Goal: Information Seeking & Learning: Learn about a topic

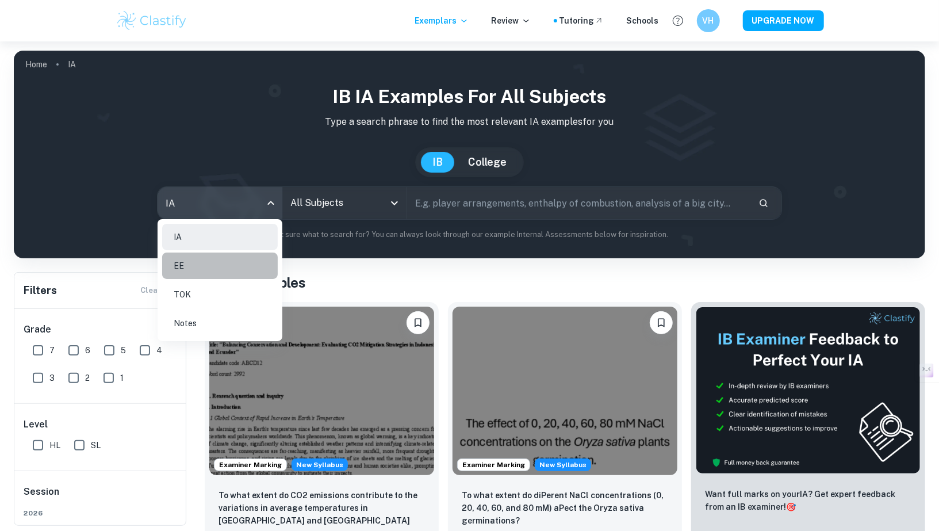
click at [230, 268] on li "EE" at bounding box center [220, 265] width 116 height 26
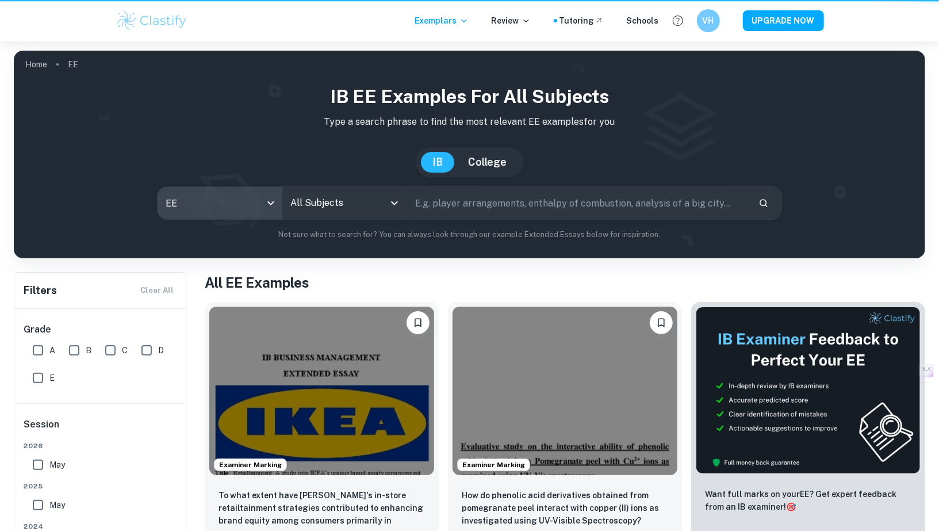
click at [315, 211] on input "All Subjects" at bounding box center [336, 203] width 97 height 22
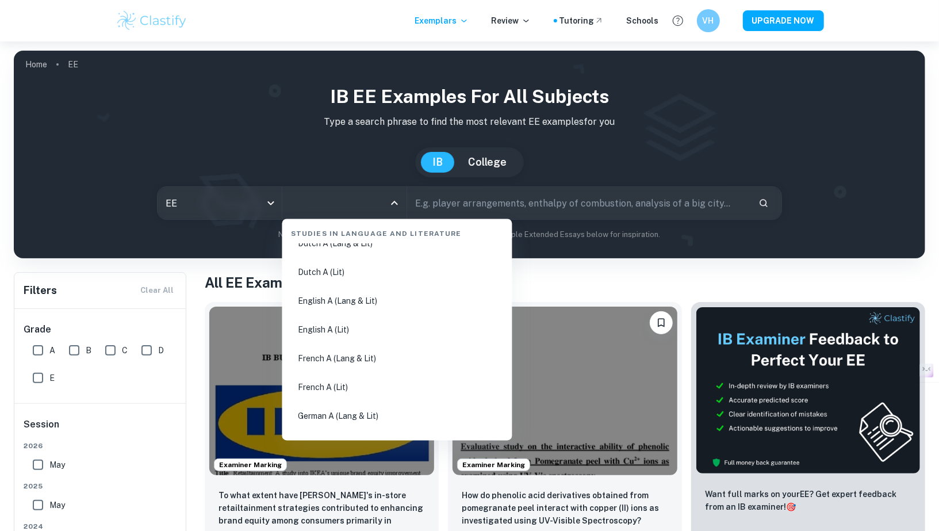
scroll to position [131, 0]
click at [328, 300] on li "English A (Lang & Lit)" at bounding box center [397, 303] width 221 height 26
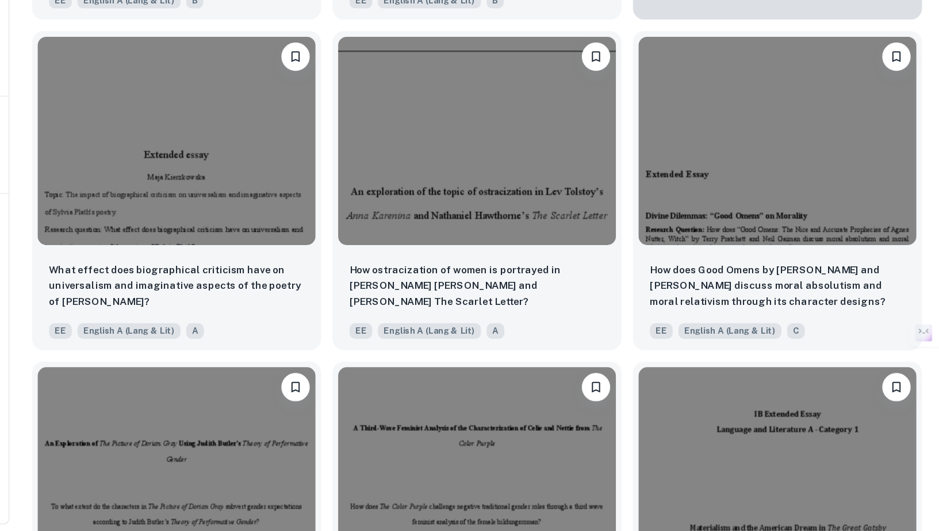
scroll to position [3655, 0]
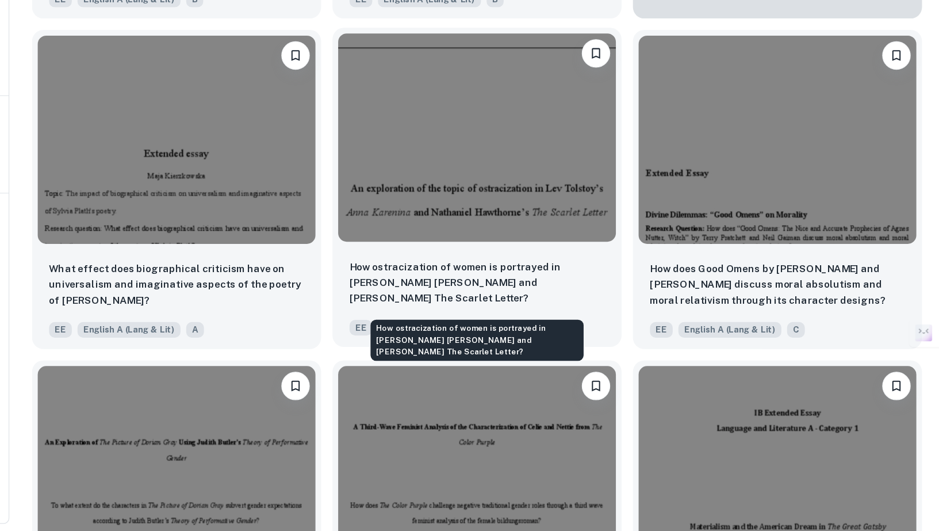
click at [594, 320] on p "How ostracization of women is portrayed in [PERSON_NAME] [PERSON_NAME] and [PER…" at bounding box center [565, 330] width 206 height 38
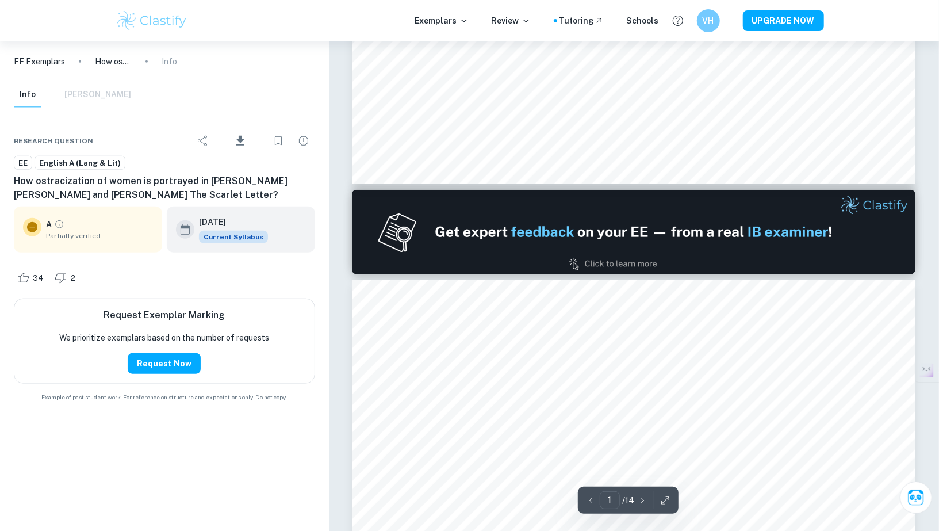
scroll to position [502, 0]
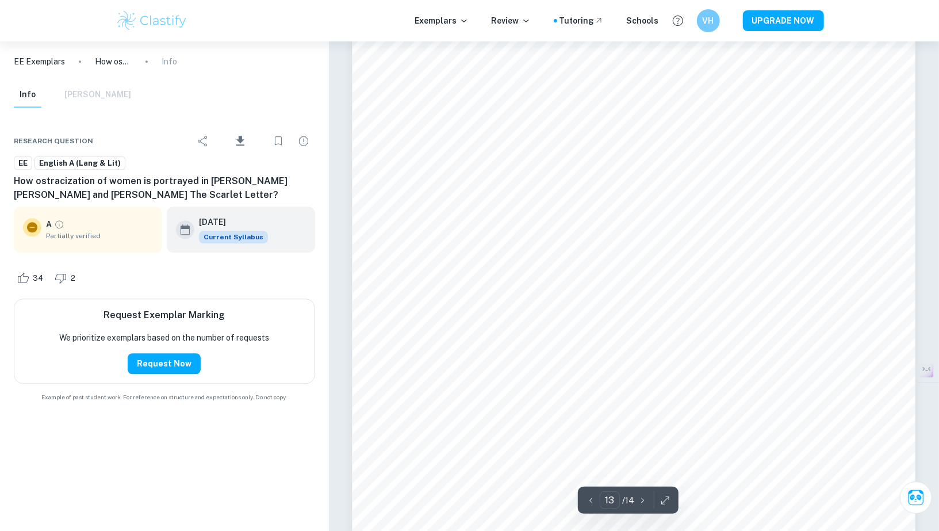
type input "14"
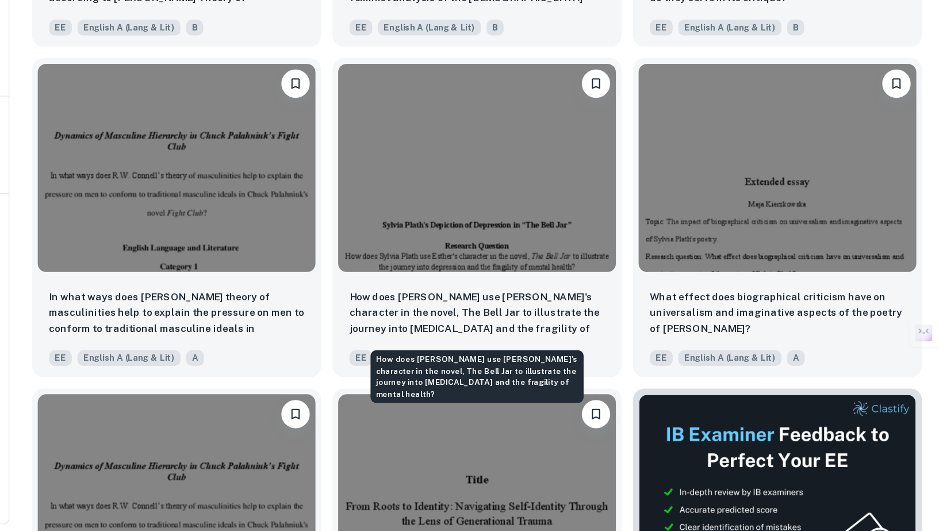
scroll to position [4168, 0]
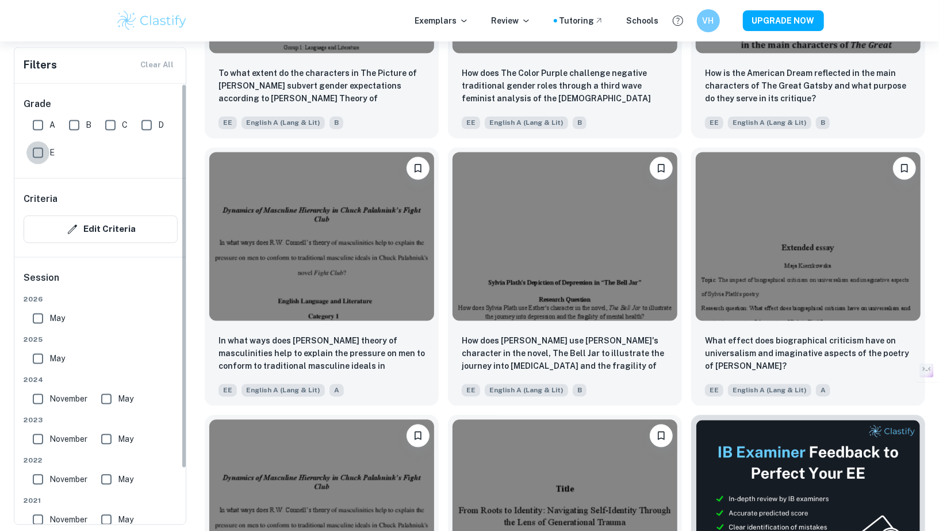
click at [28, 155] on input "E" at bounding box center [37, 152] width 23 height 23
checkbox input "true"
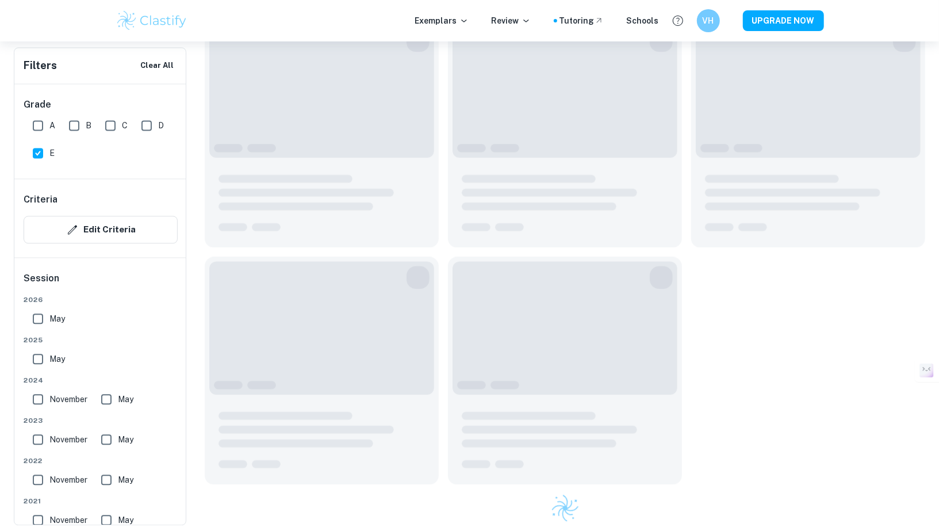
scroll to position [219, 0]
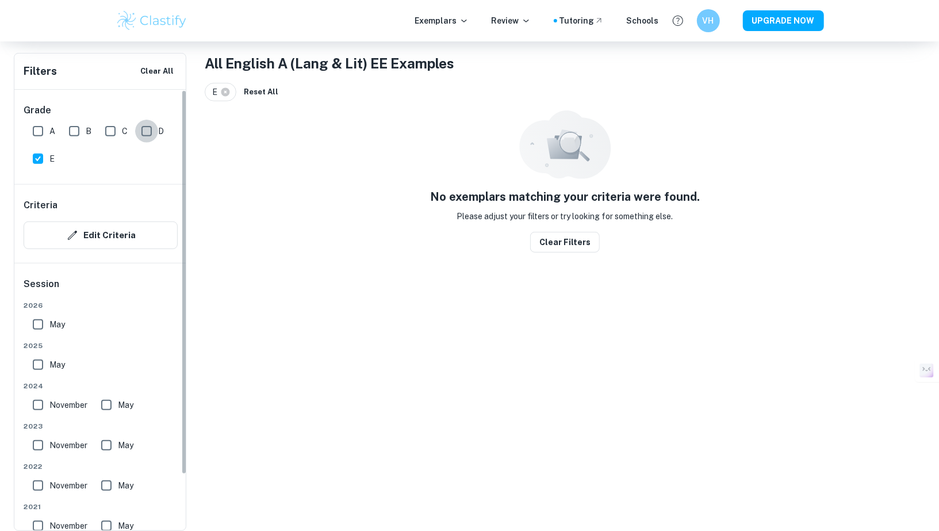
click at [146, 125] on input "D" at bounding box center [146, 131] width 23 height 23
checkbox input "true"
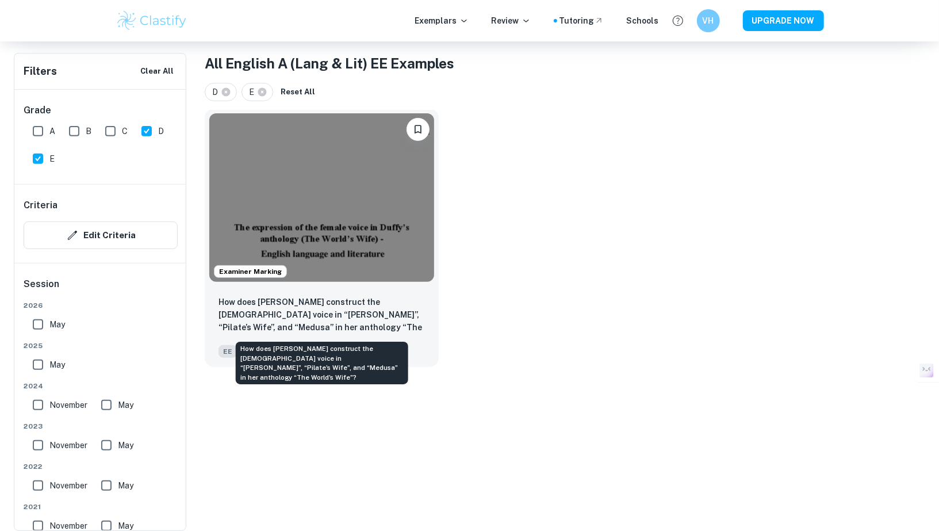
click at [281, 326] on p "How does [PERSON_NAME] construct the [DEMOGRAPHIC_DATA] voice in “[PERSON_NAME]…" at bounding box center [322, 315] width 206 height 39
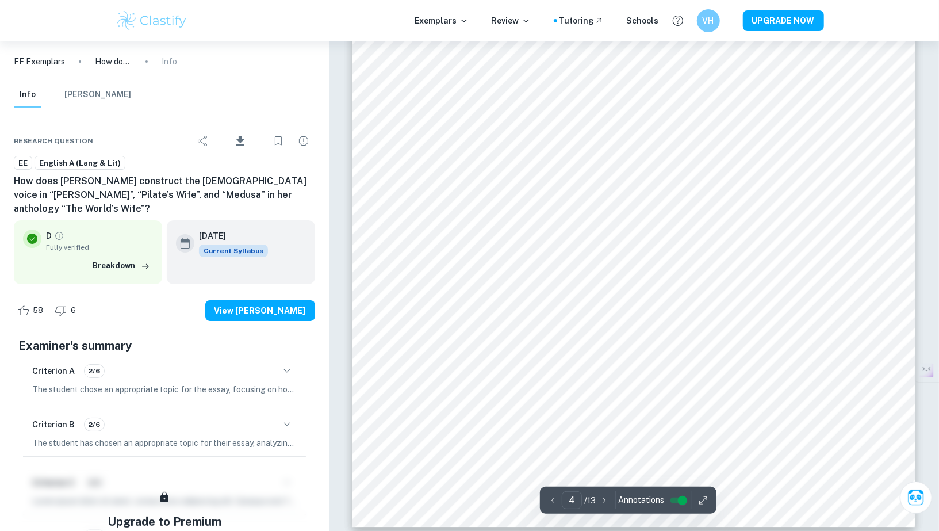
scroll to position [2650, 0]
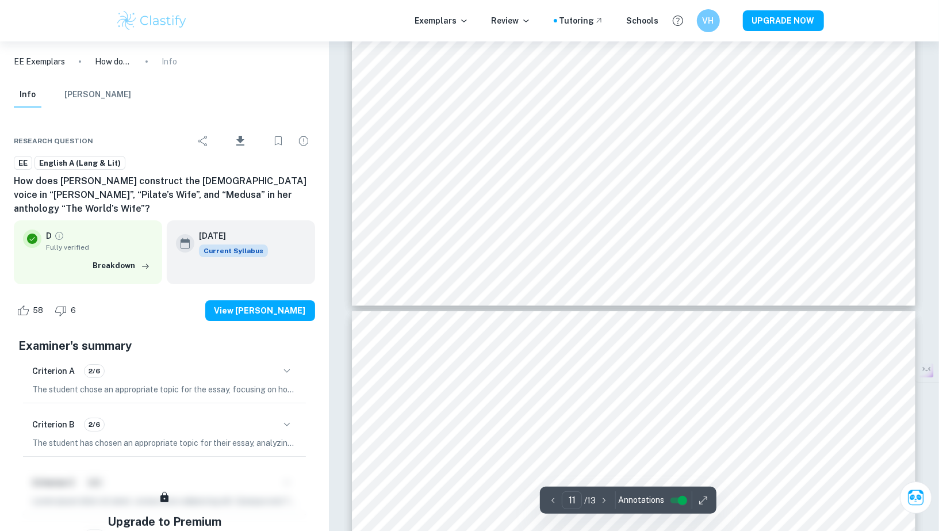
type input "12"
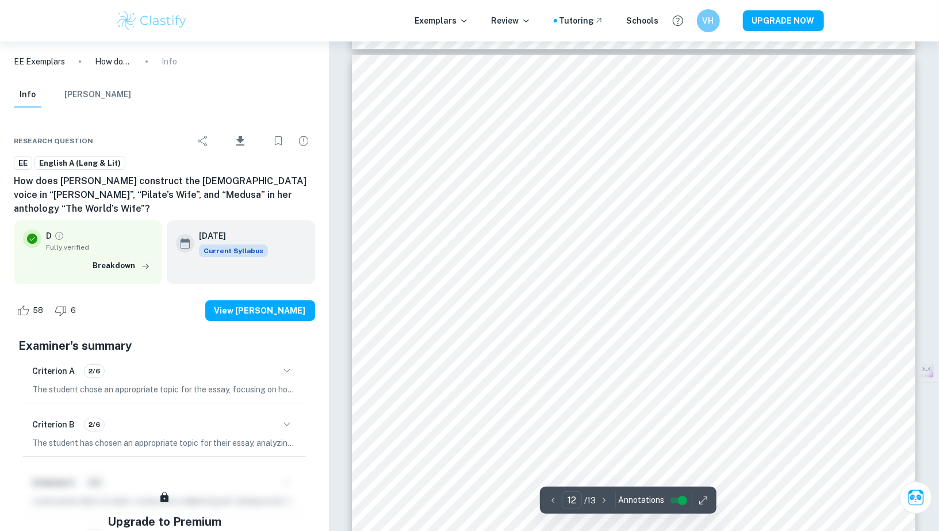
scroll to position [8348, 0]
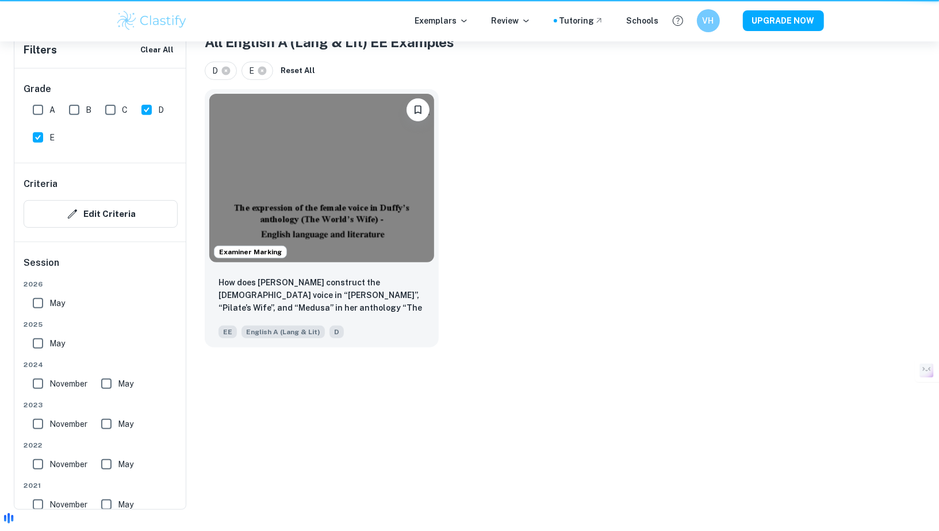
scroll to position [202, 0]
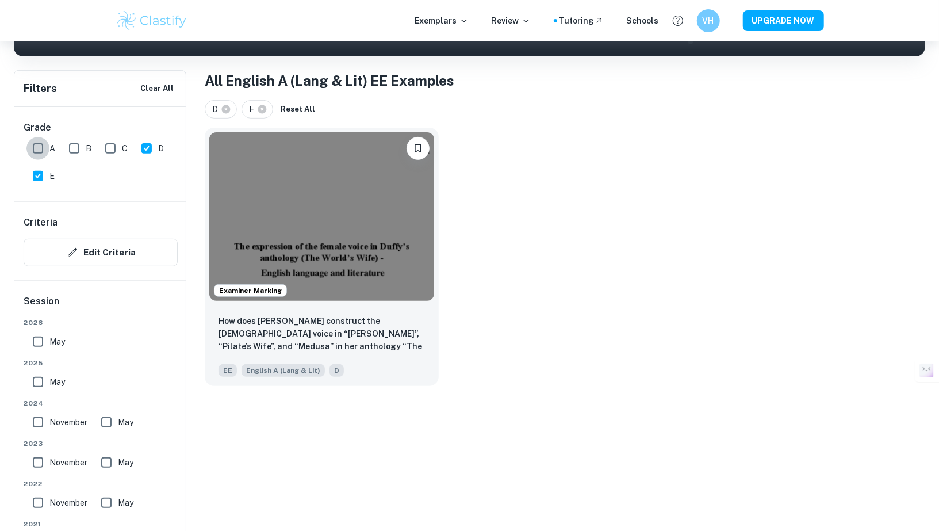
click at [38, 154] on input "A" at bounding box center [37, 148] width 23 height 23
checkbox input "true"
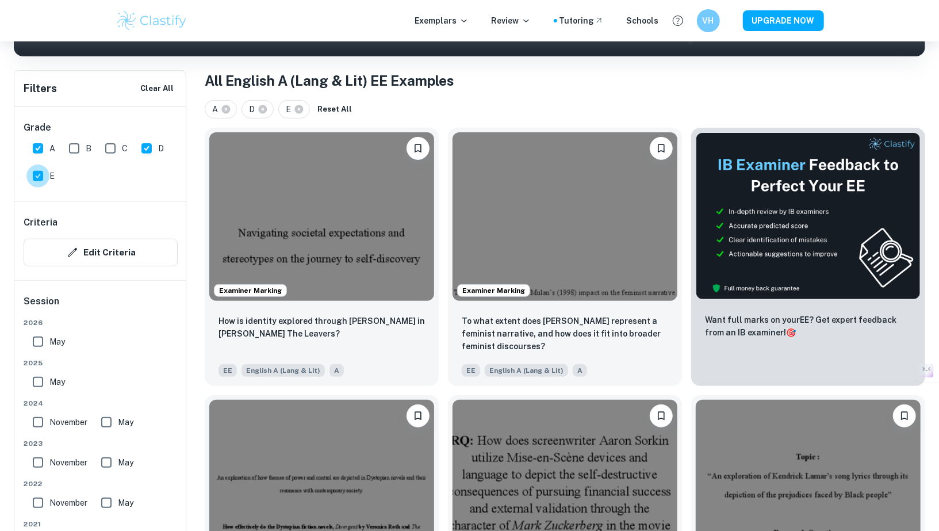
click at [37, 168] on input "E" at bounding box center [37, 175] width 23 height 23
checkbox input "false"
click at [154, 148] on input "D" at bounding box center [146, 148] width 23 height 23
checkbox input "false"
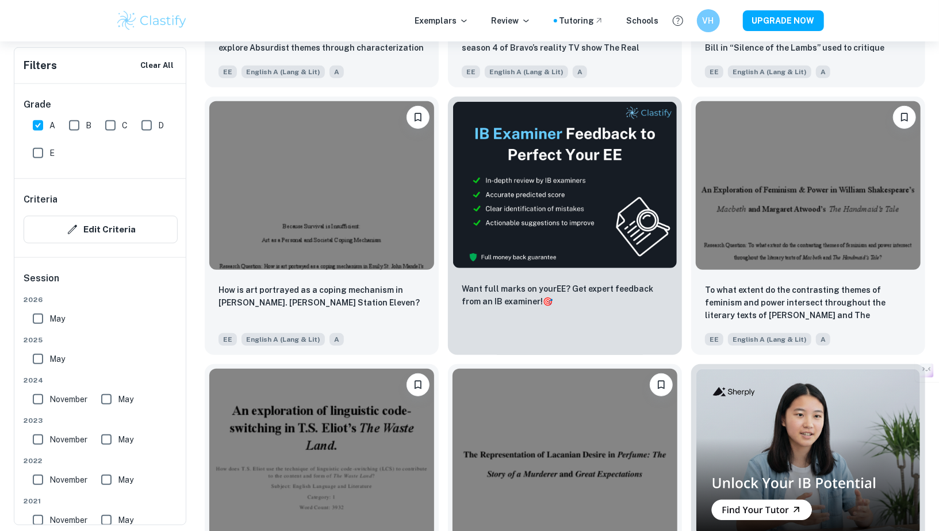
scroll to position [3177, 0]
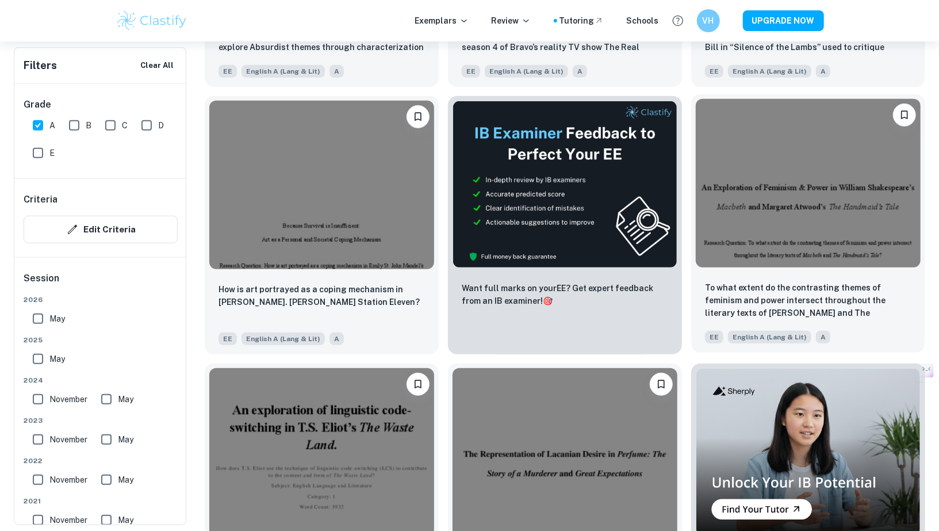
click at [740, 301] on p "To what extent do the contrasting themes of feminism and power intersect throug…" at bounding box center [808, 300] width 206 height 39
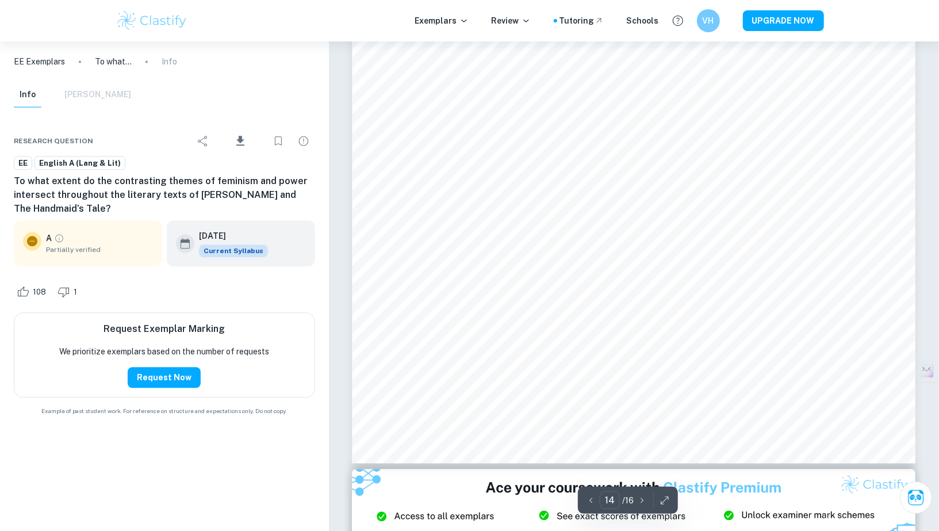
scroll to position [10135, 0]
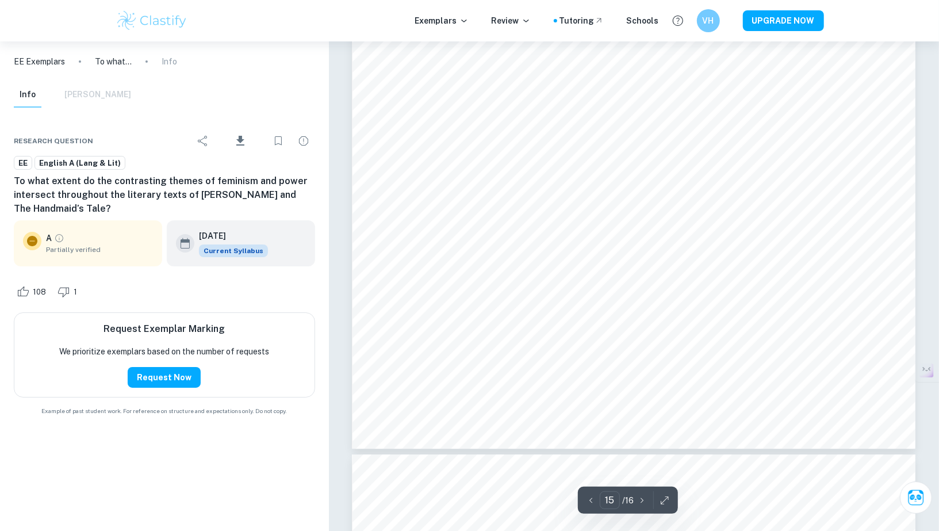
type input "16"
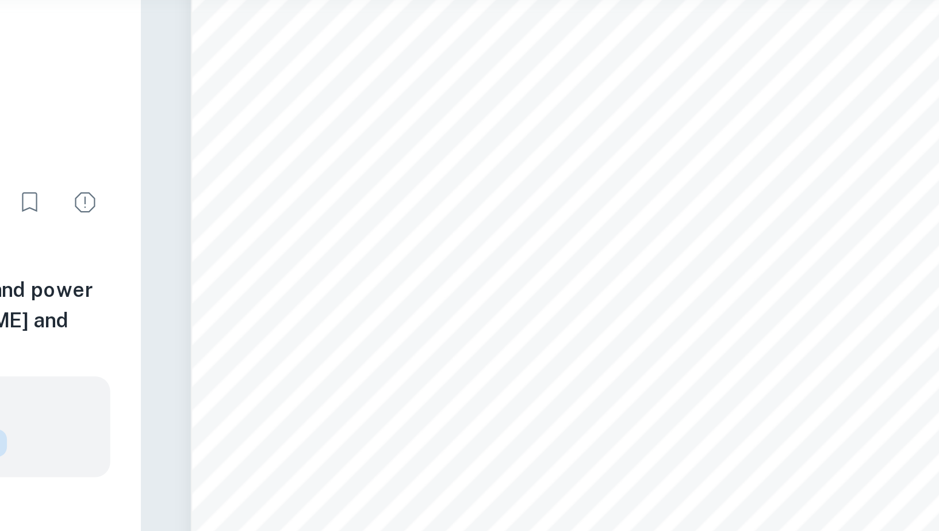
scroll to position [11490, 0]
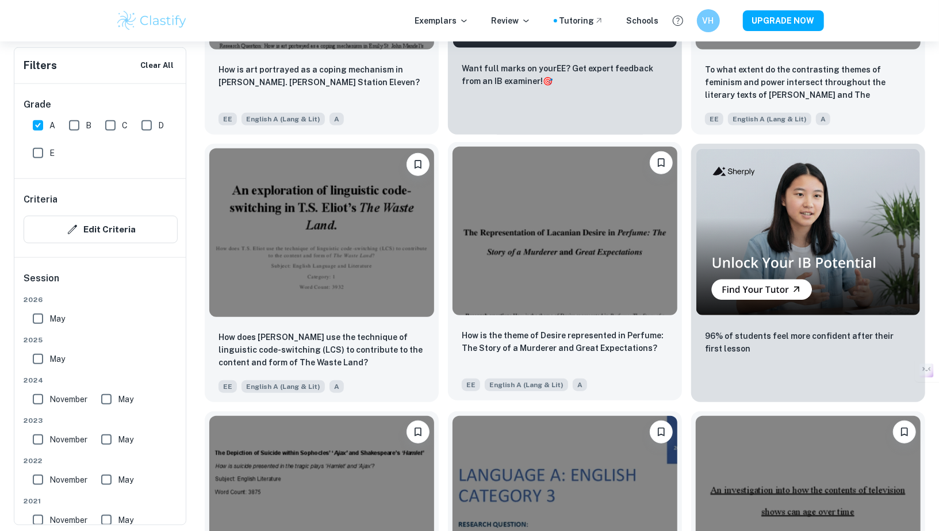
scroll to position [3400, 0]
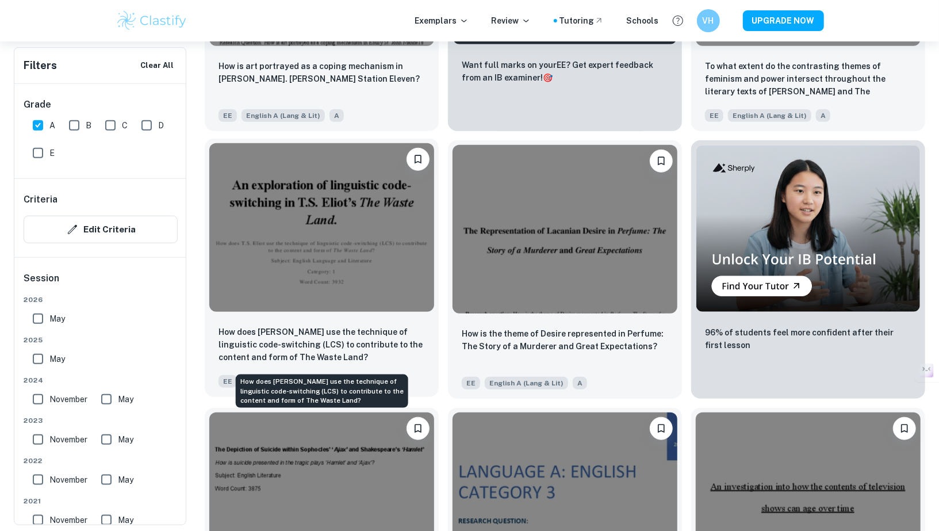
click at [346, 342] on p "How does [PERSON_NAME] use the technique of linguistic code-switching (LCS) to …" at bounding box center [322, 345] width 206 height 38
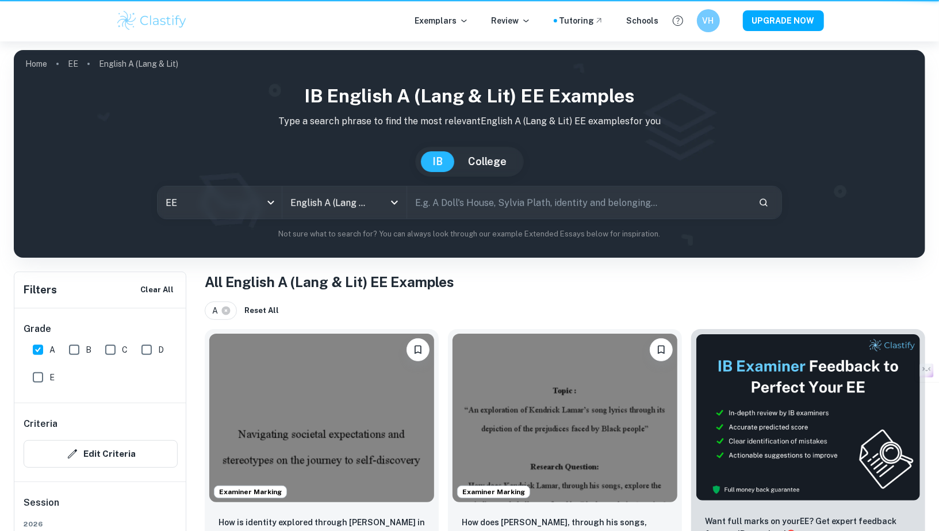
scroll to position [3400, 0]
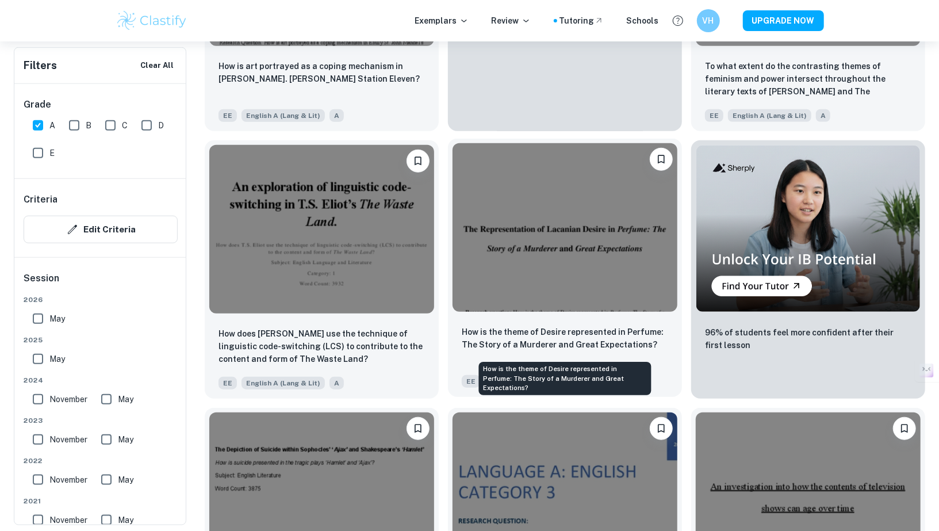
click at [547, 344] on p "How is the theme of Desire represented in Perfume: The Story of a Murderer and …" at bounding box center [565, 338] width 206 height 25
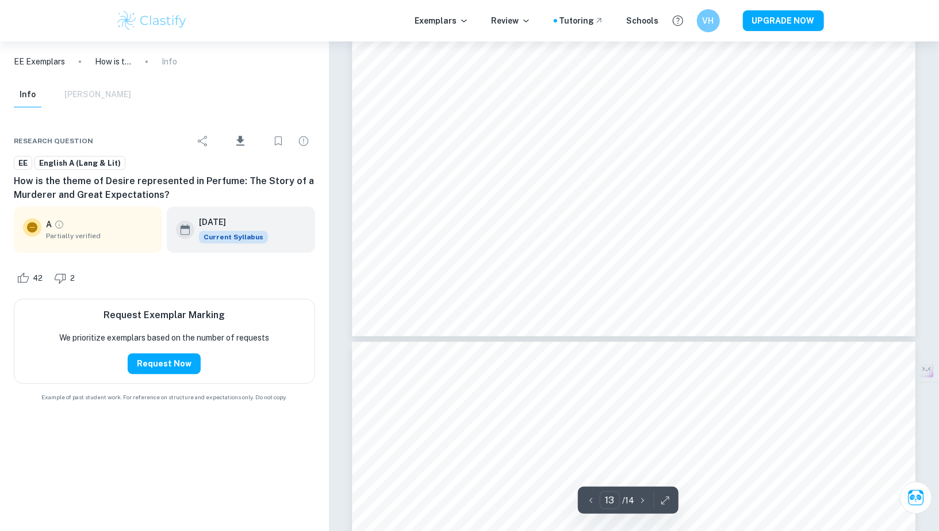
type input "14"
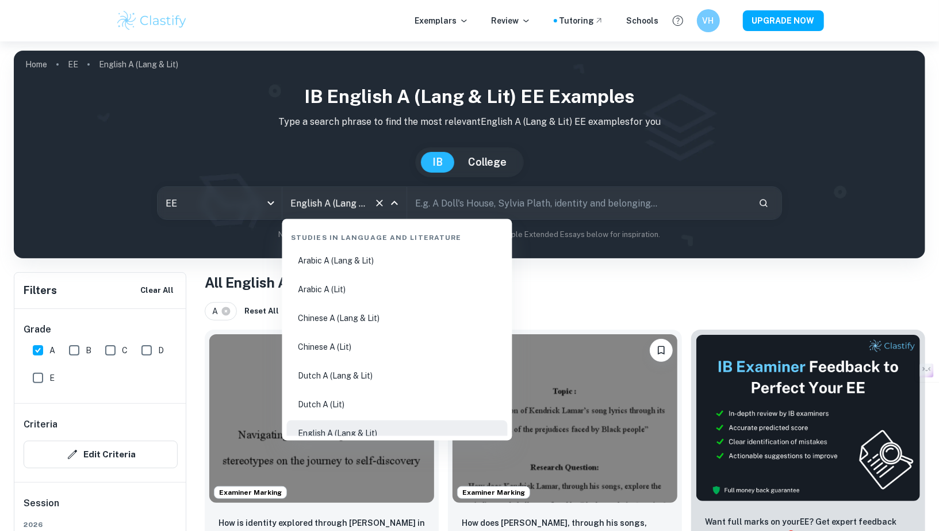
click at [364, 204] on input "English A (Lang & Lit)" at bounding box center [329, 203] width 82 height 22
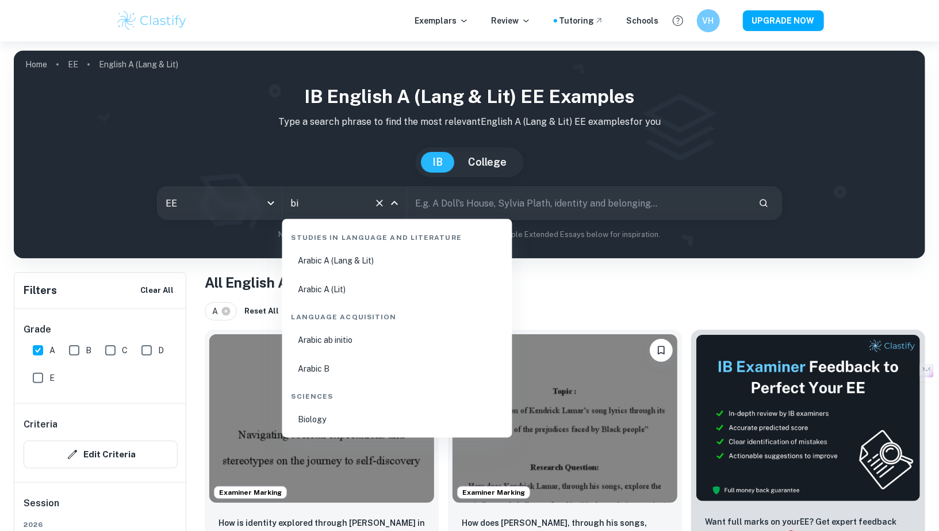
click at [342, 423] on li "Biology" at bounding box center [397, 420] width 221 height 26
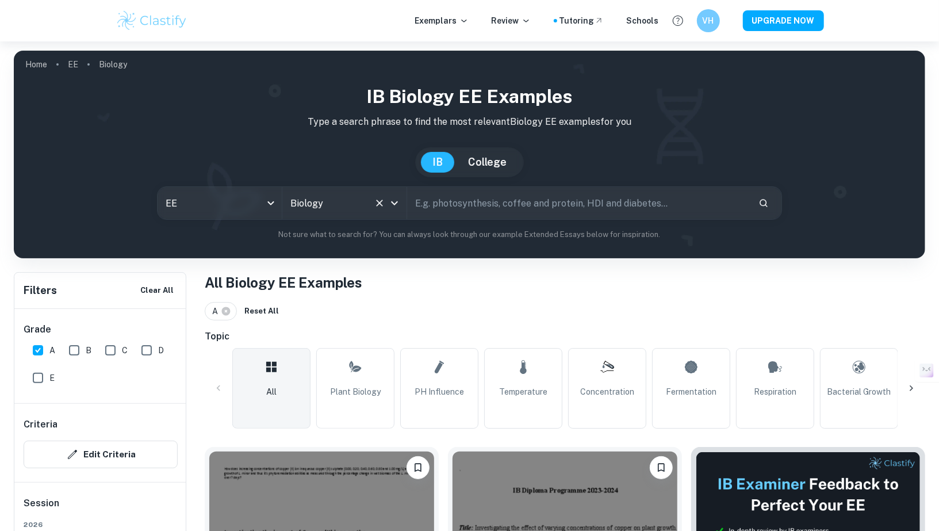
type input "Biology"
click at [40, 346] on input "A" at bounding box center [37, 350] width 23 height 23
checkbox input "false"
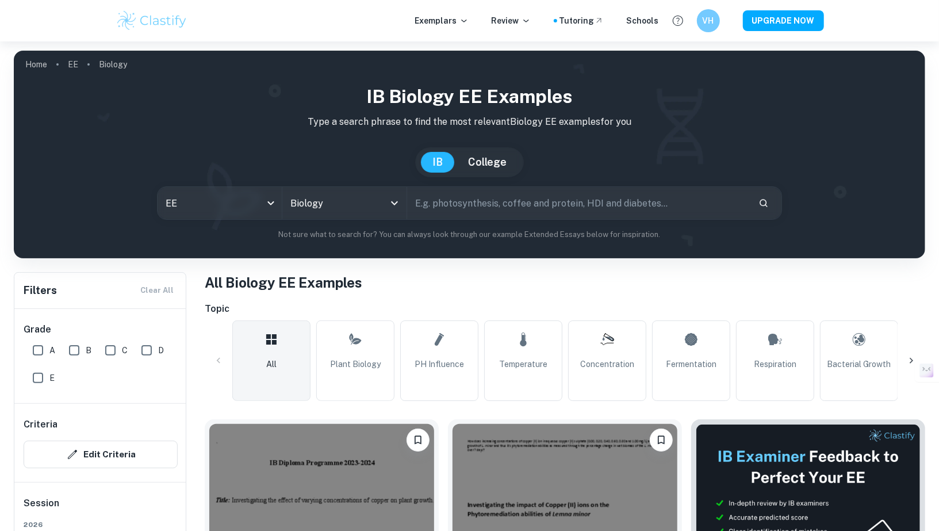
click at [38, 376] on input "E" at bounding box center [37, 377] width 23 height 23
checkbox input "true"
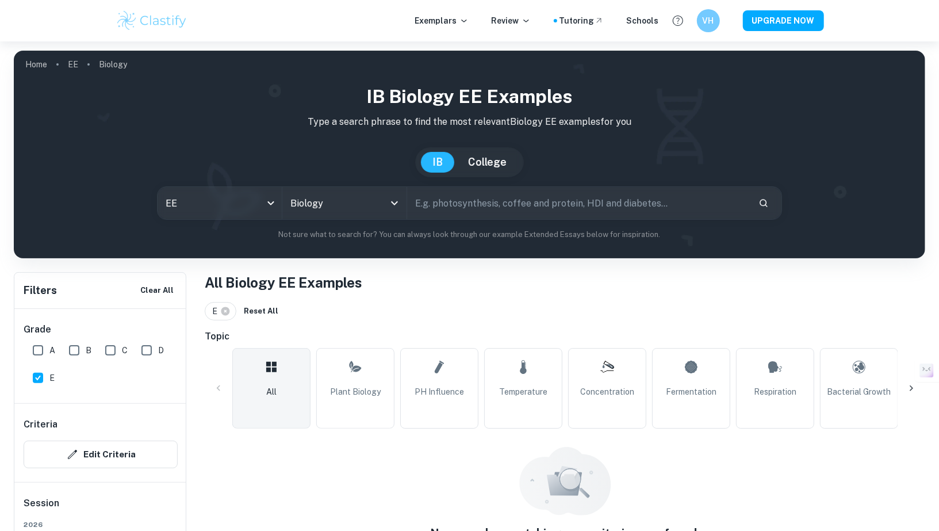
click at [148, 350] on input "D" at bounding box center [146, 350] width 23 height 23
checkbox input "true"
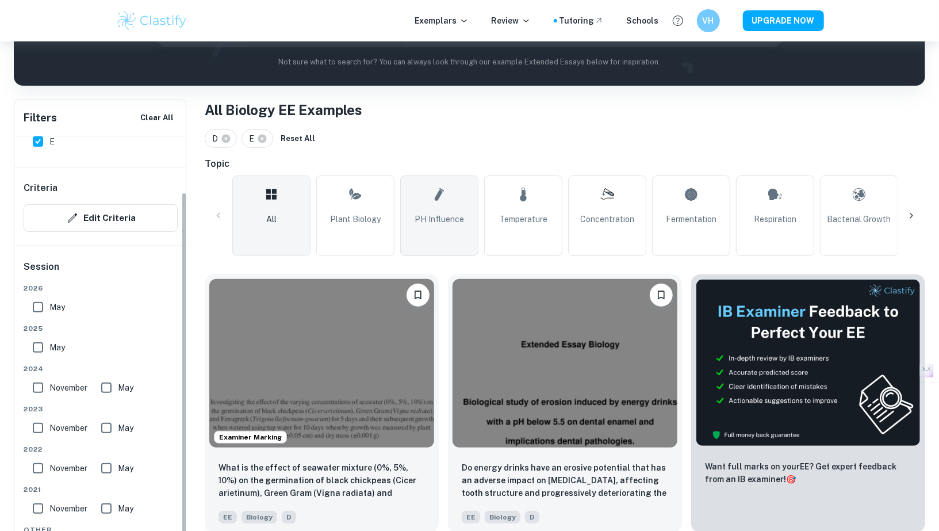
scroll to position [219, 0]
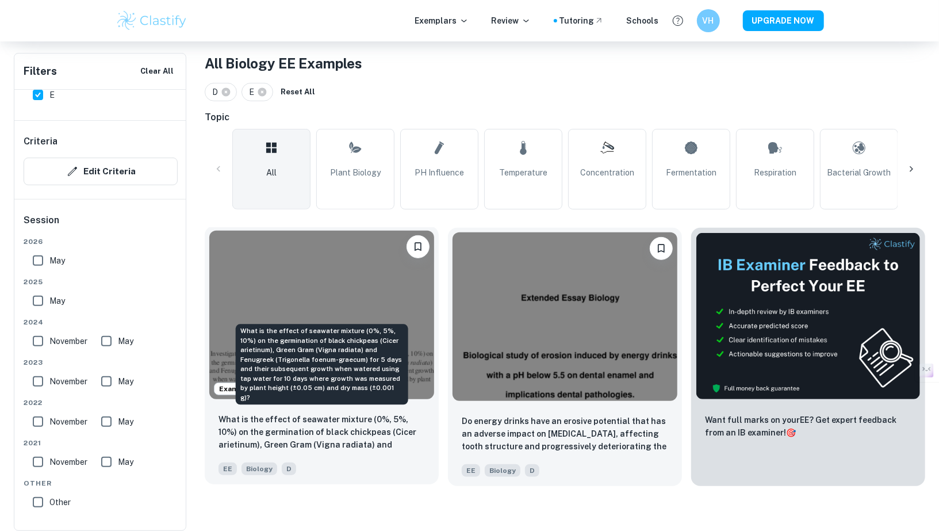
click at [342, 428] on p "What is the effect of seawater mixture (0%, 5%, 10%) on the germination of blac…" at bounding box center [322, 432] width 206 height 39
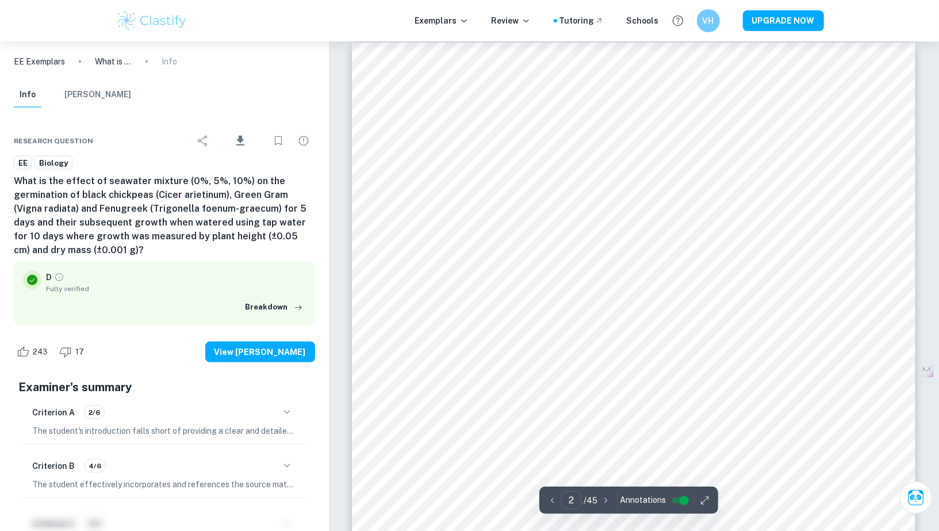
scroll to position [935, 0]
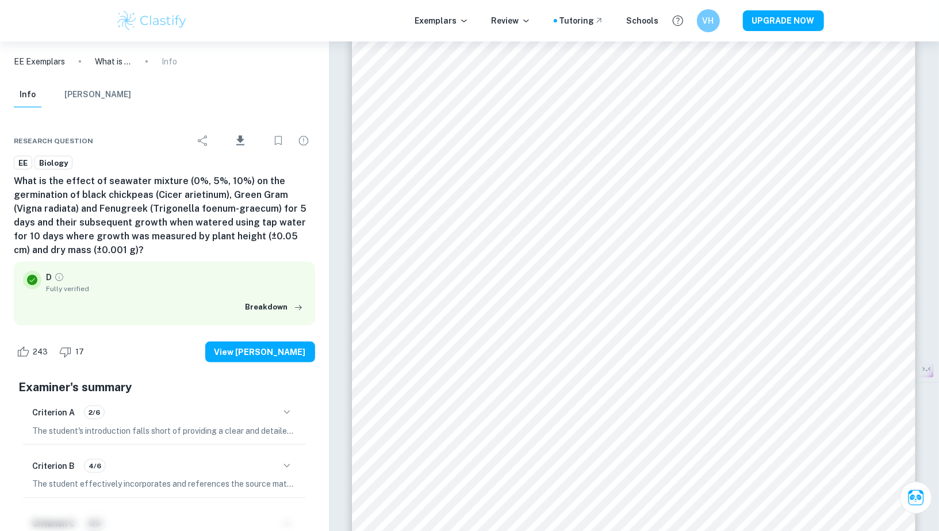
click at [288, 415] on icon "button" at bounding box center [287, 412] width 14 height 14
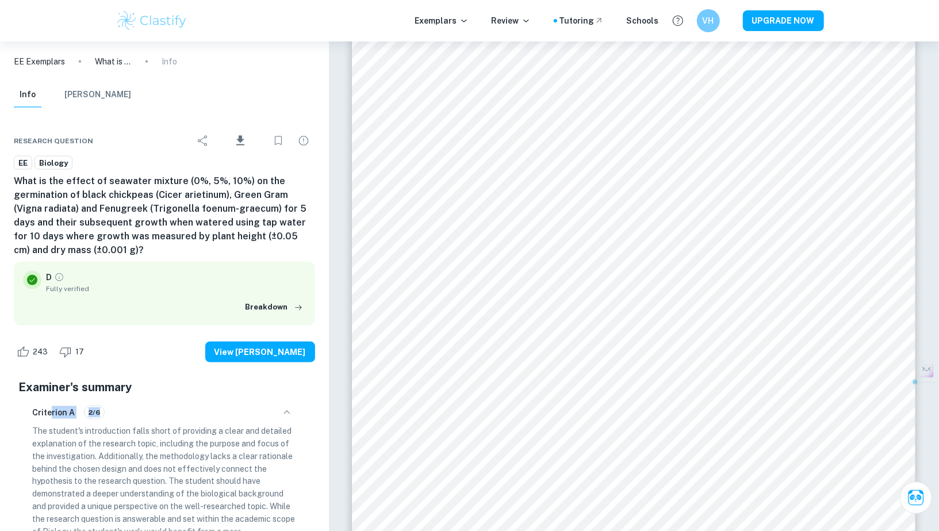
drag, startPoint x: 51, startPoint y: 416, endPoint x: 147, endPoint y: 417, distance: 96.1
click at [147, 417] on div "Criterion A 2/6" at bounding box center [164, 413] width 265 height 20
click at [143, 432] on ul at bounding box center [151, 472] width 107 height 83
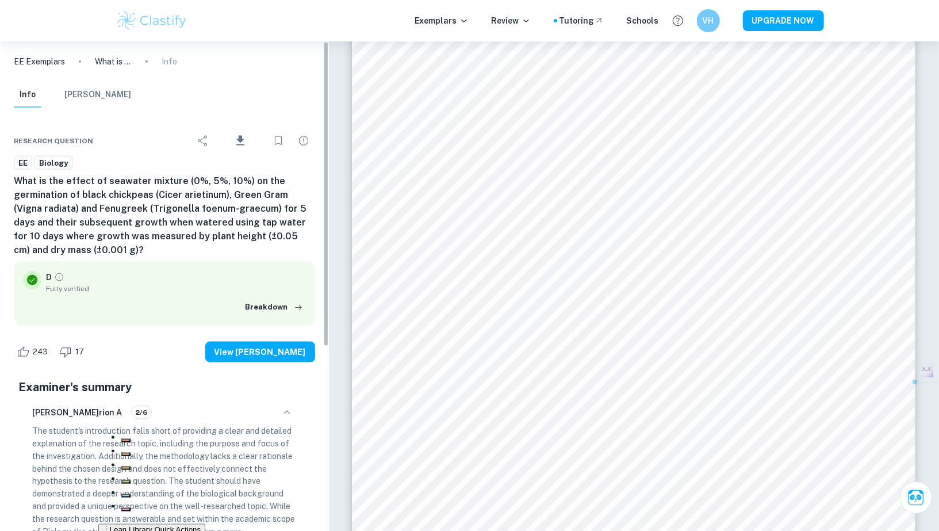
click at [87, 478] on p "The student's introduction falls short of providing a clear and detailed explan…" at bounding box center [164, 493] width 265 height 139
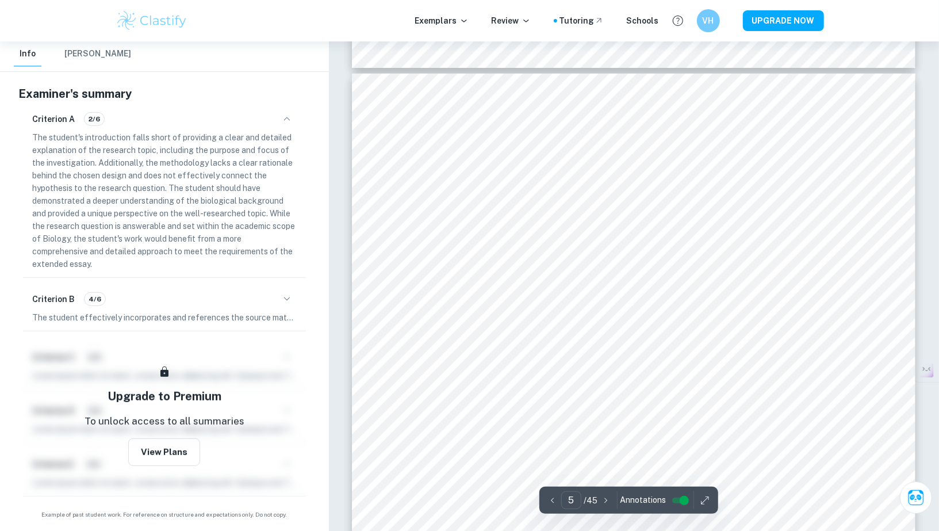
scroll to position [3374, 0]
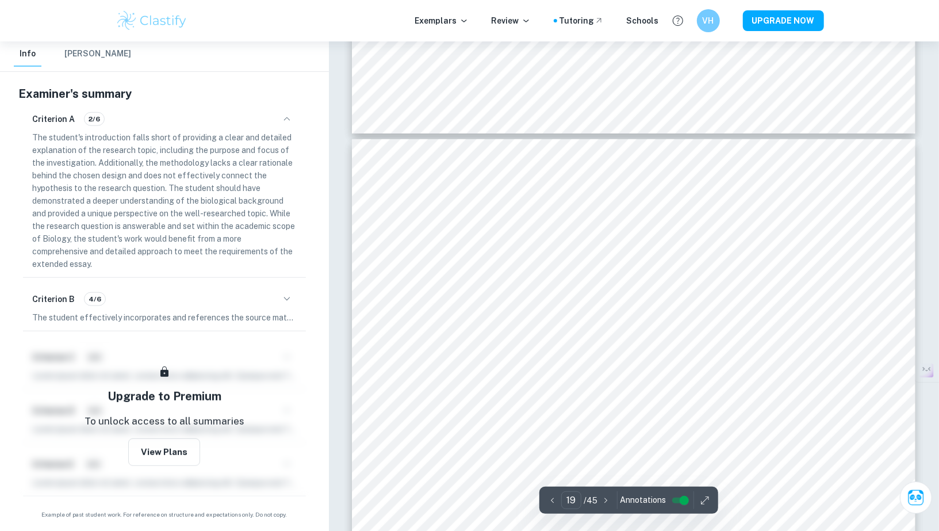
scroll to position [15141, 0]
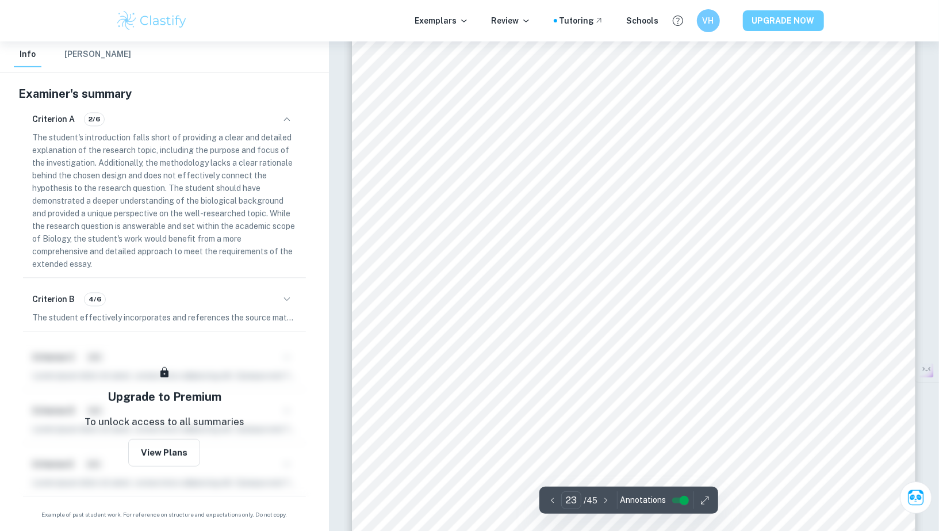
type input "24"
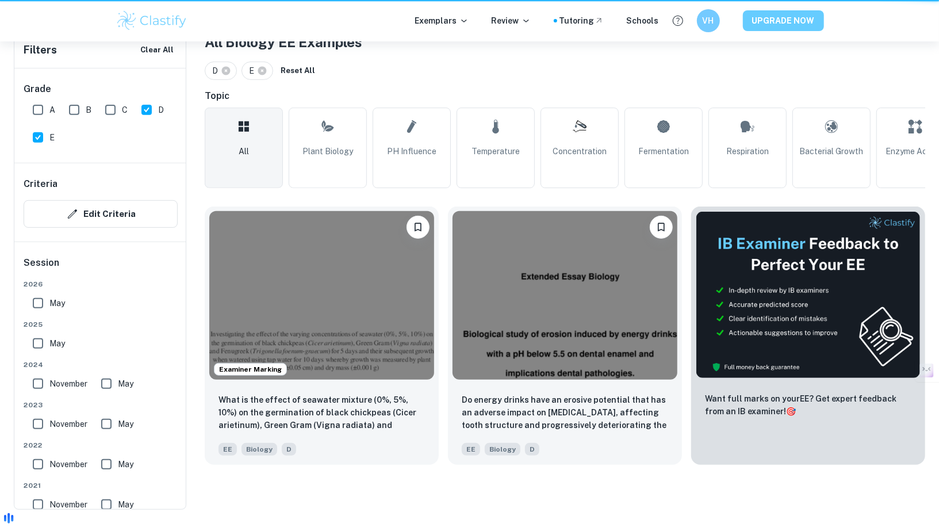
scroll to position [202, 0]
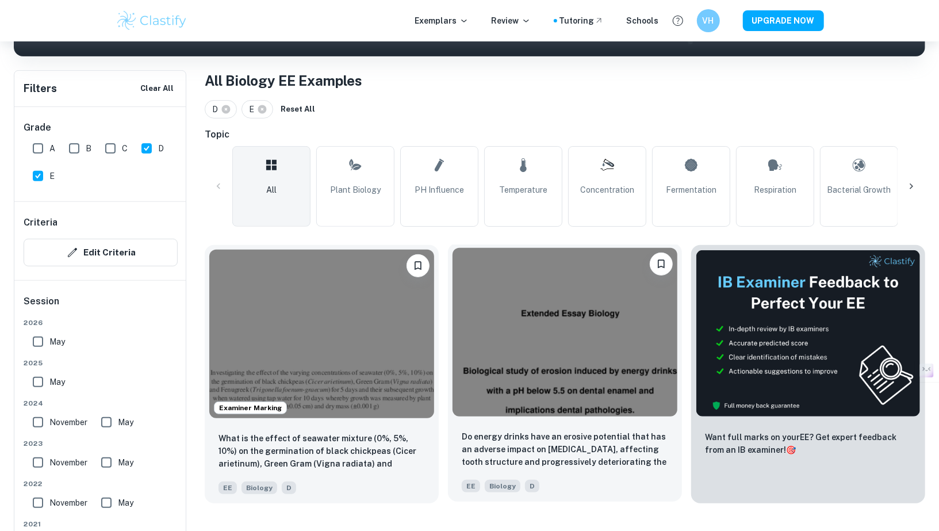
click at [587, 429] on div "Do energy drinks have an erosive potential that has an adverse impact on [MEDIC…" at bounding box center [565, 461] width 234 height 81
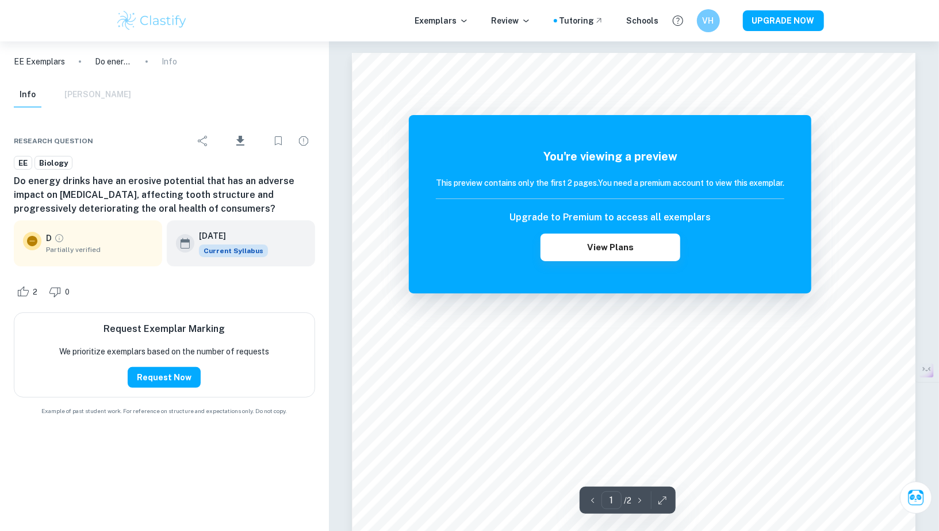
scroll to position [202, 0]
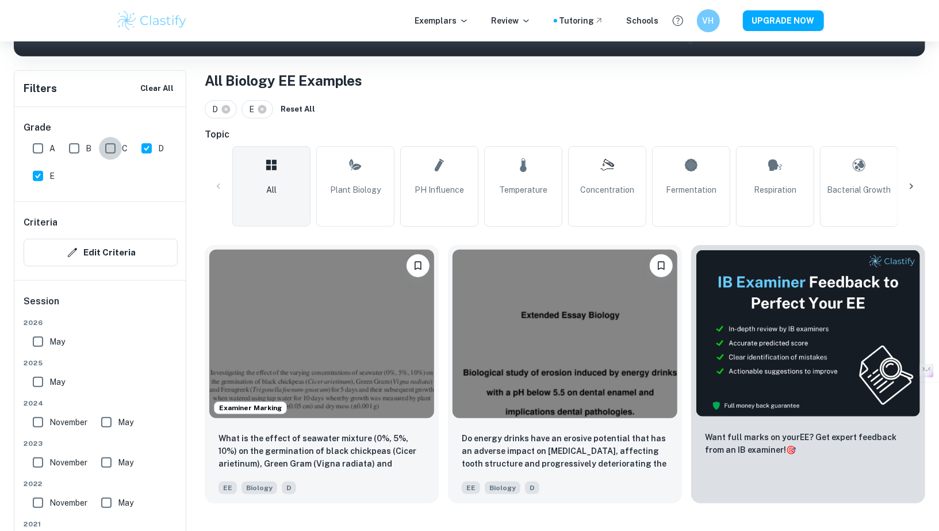
click at [105, 148] on input "C" at bounding box center [110, 148] width 23 height 23
checkbox input "true"
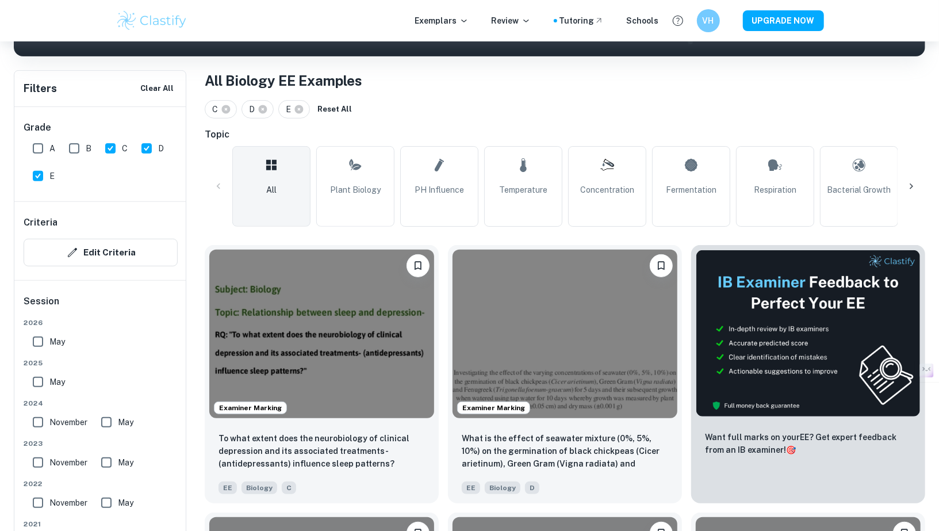
click at [49, 173] on span "E" at bounding box center [51, 176] width 5 height 13
click at [49, 173] on input "E" at bounding box center [37, 175] width 23 height 23
checkbox input "false"
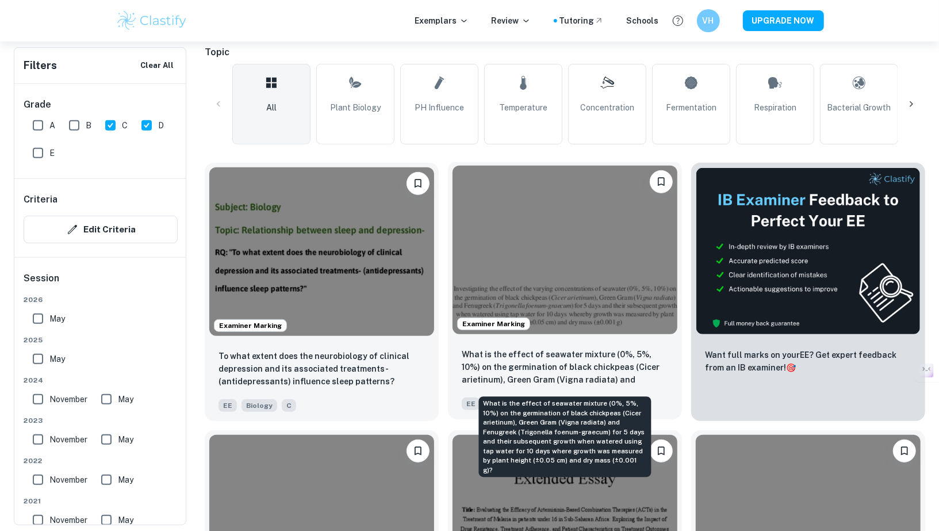
scroll to position [283, 0]
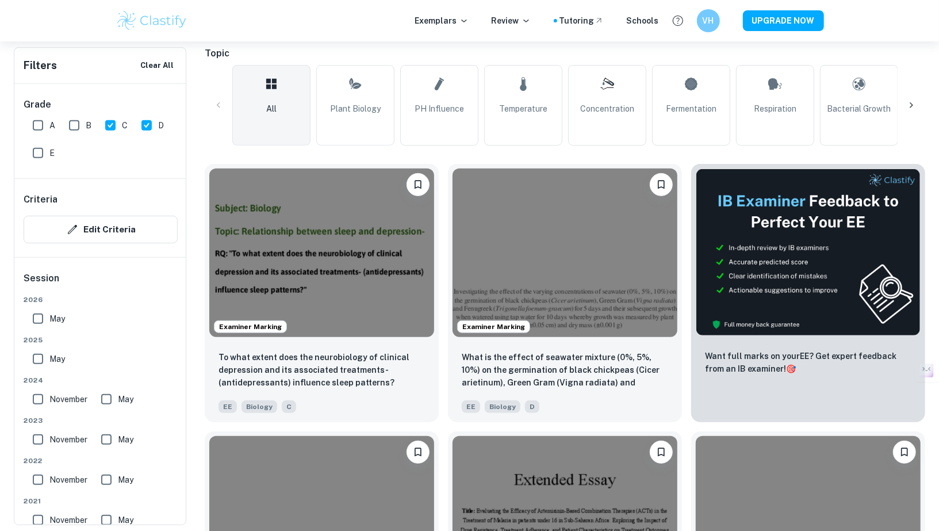
click at [32, 120] on input "A" at bounding box center [37, 125] width 23 height 23
checkbox input "true"
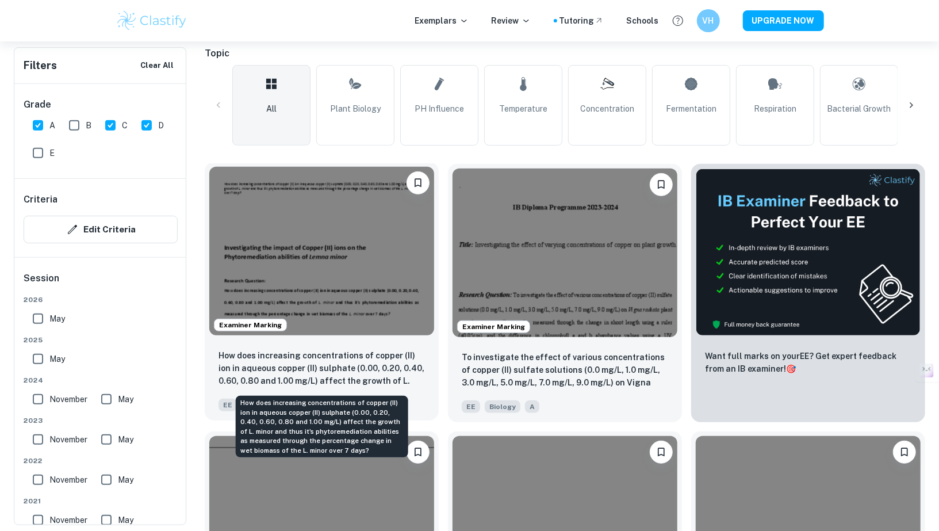
click at [419, 366] on p "How does increasing concentrations of copper (II) ion in aqueous copper (II) su…" at bounding box center [322, 368] width 206 height 39
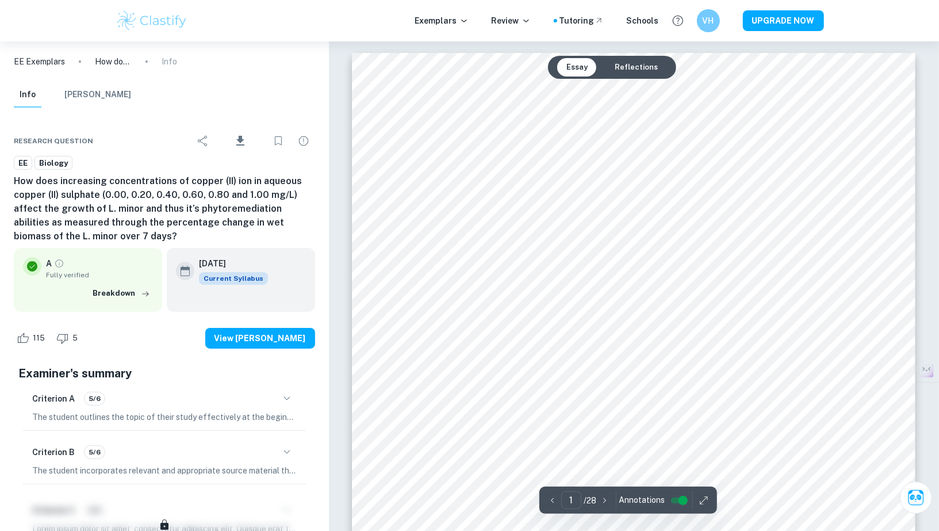
click at [661, 64] on button "Reflections" at bounding box center [637, 67] width 62 height 18
click at [584, 65] on button "Essay" at bounding box center [577, 67] width 40 height 18
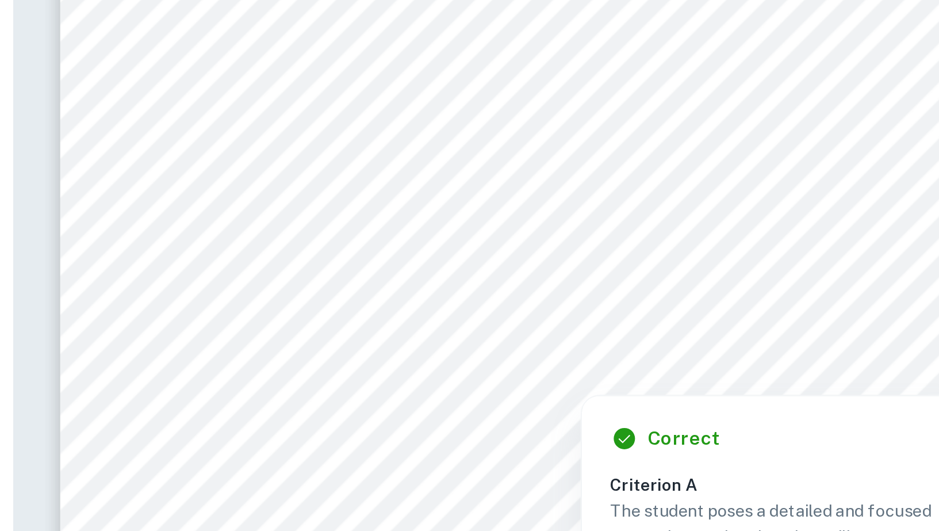
click at [525, 327] on div at bounding box center [634, 325] width 391 height 37
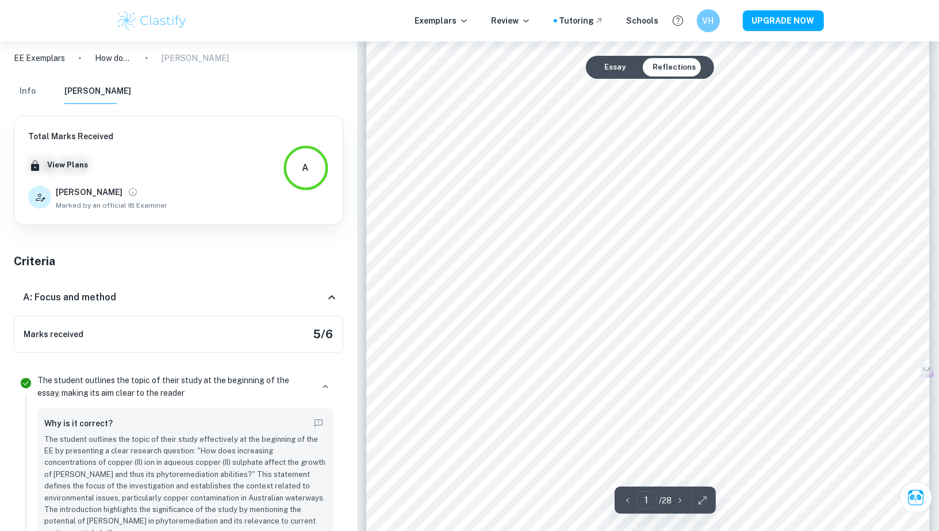
scroll to position [197, 0]
click at [24, 88] on button "Info" at bounding box center [28, 91] width 28 height 25
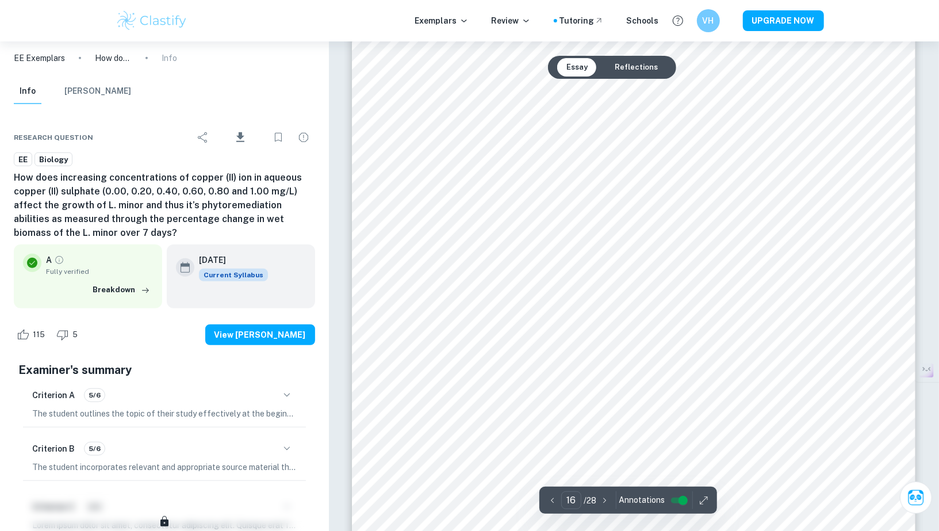
scroll to position [11670, 0]
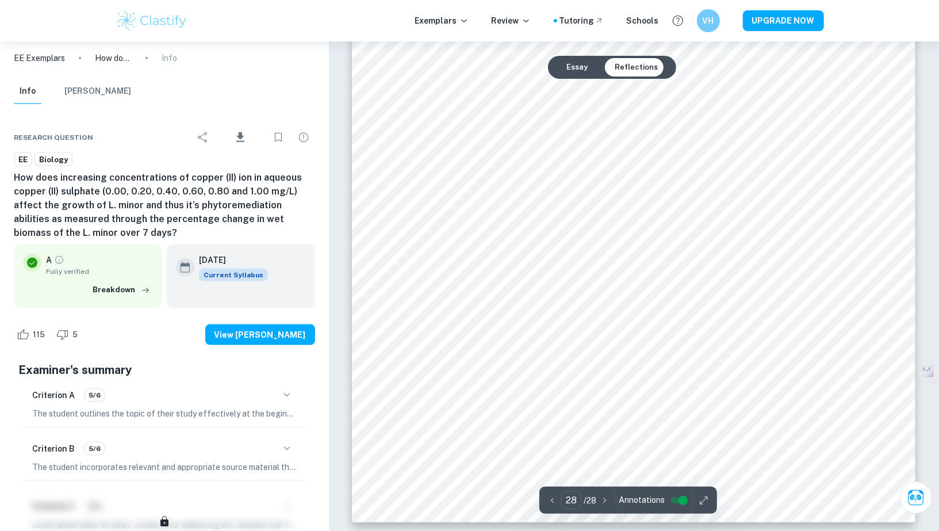
scroll to position [20629, 0]
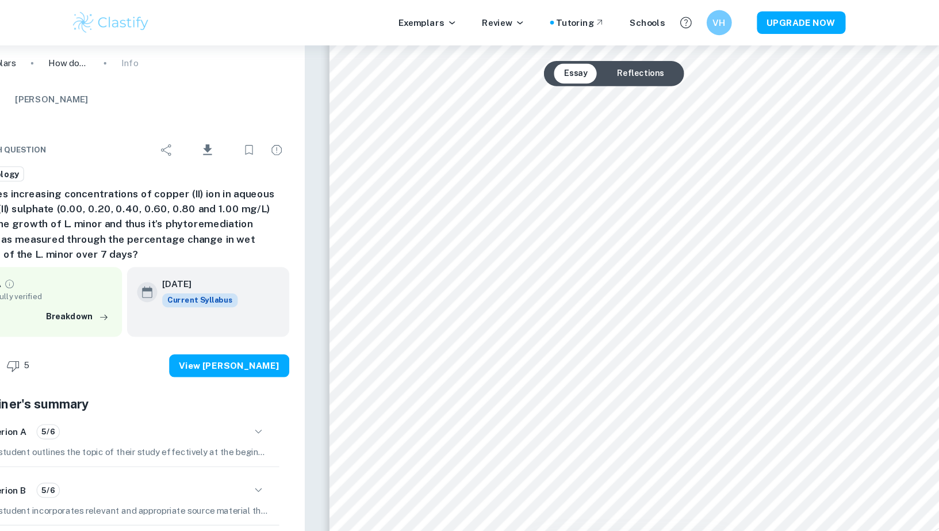
type input "25"
